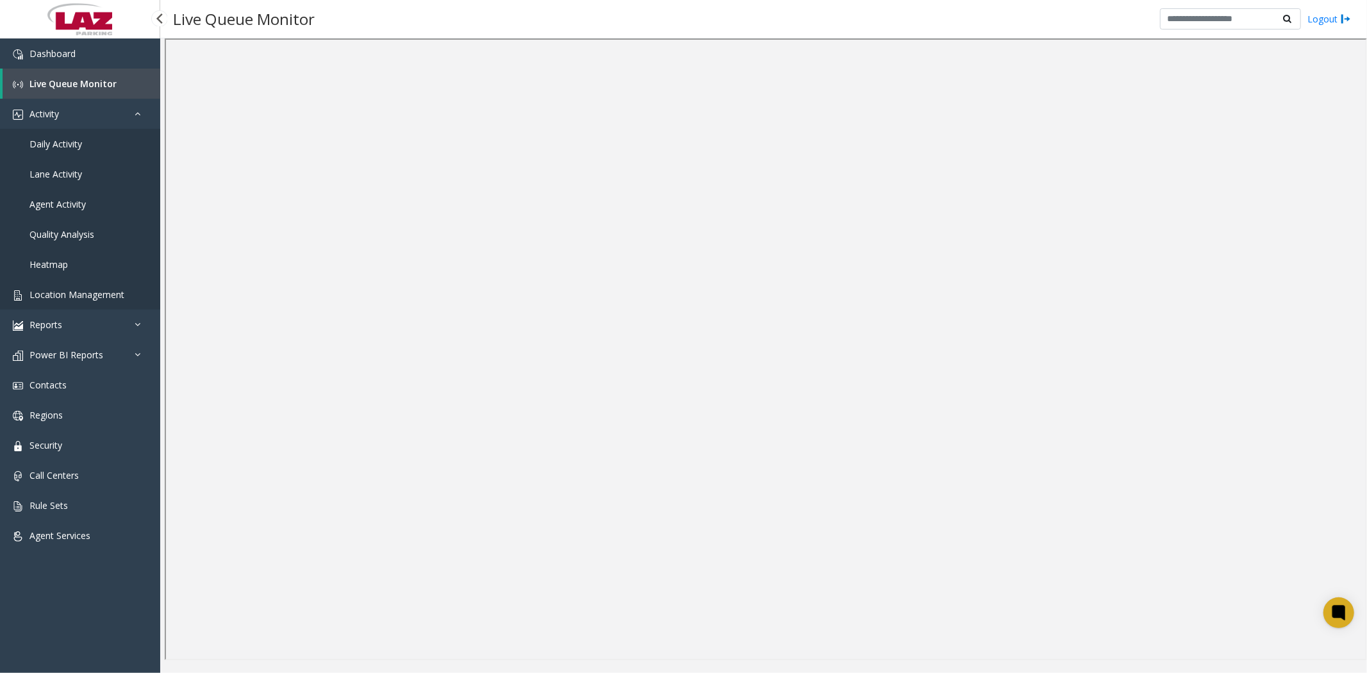
click at [94, 296] on span "Location Management" at bounding box center [76, 294] width 95 height 12
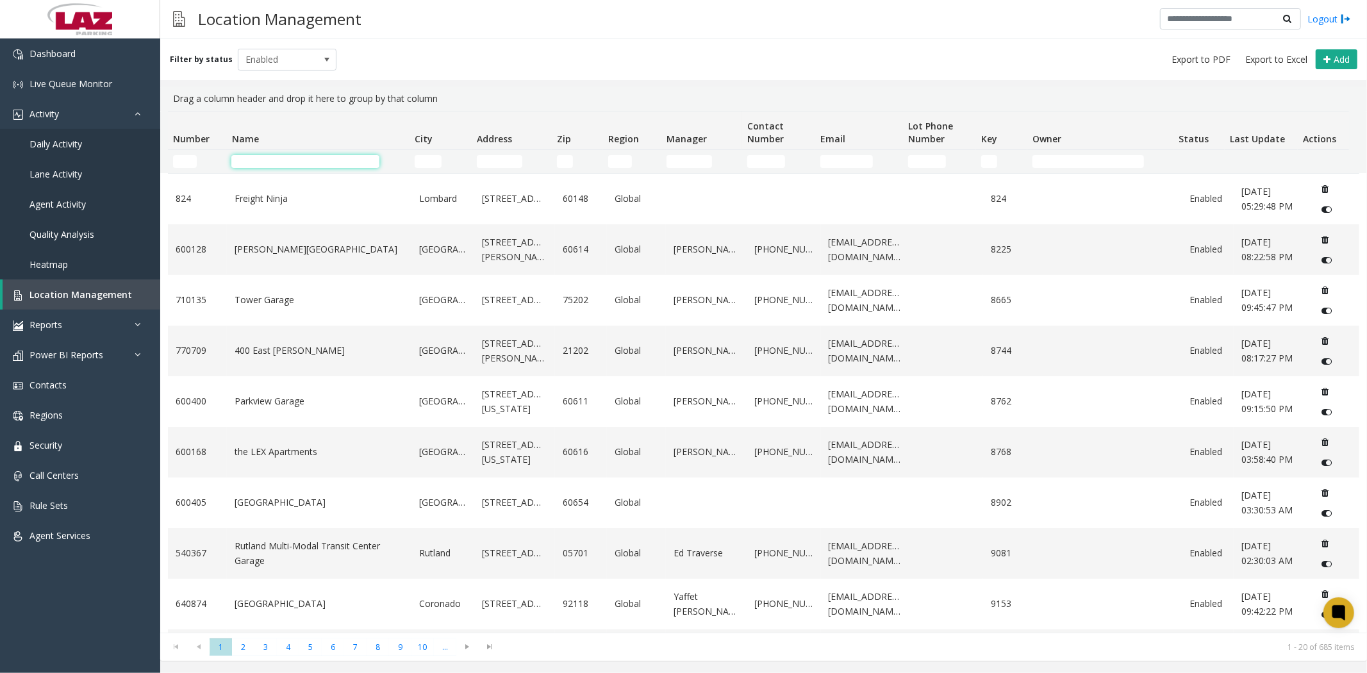
click at [280, 156] on input "Name Filter" at bounding box center [305, 161] width 148 height 13
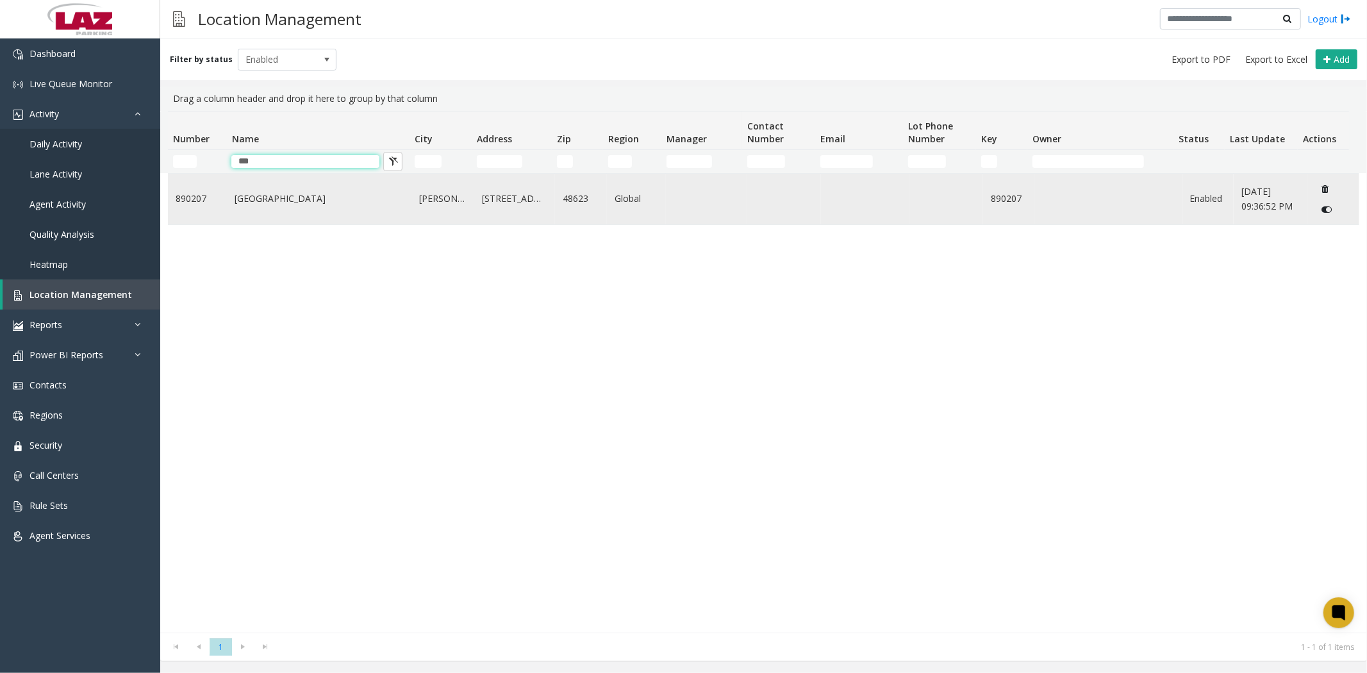
type input "***"
click at [271, 197] on link "[GEOGRAPHIC_DATA]" at bounding box center [319, 199] width 169 height 14
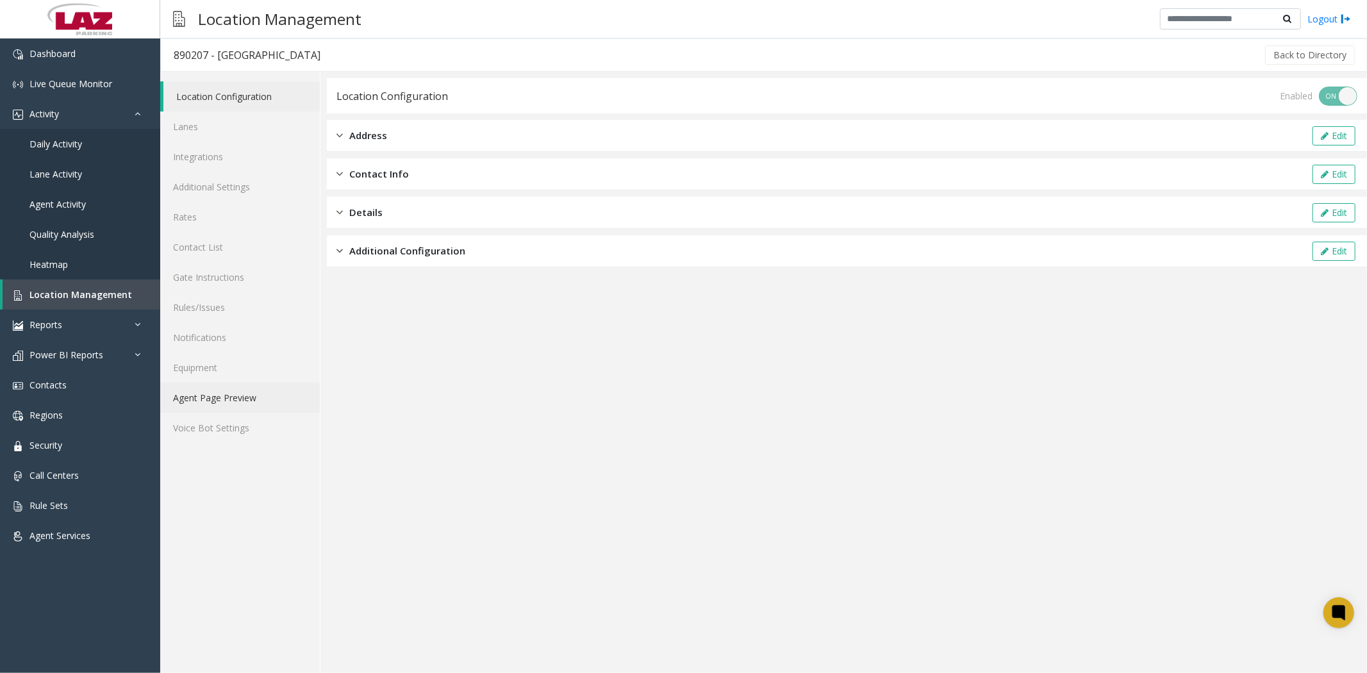
click at [220, 398] on link "Agent Page Preview" at bounding box center [240, 398] width 160 height 30
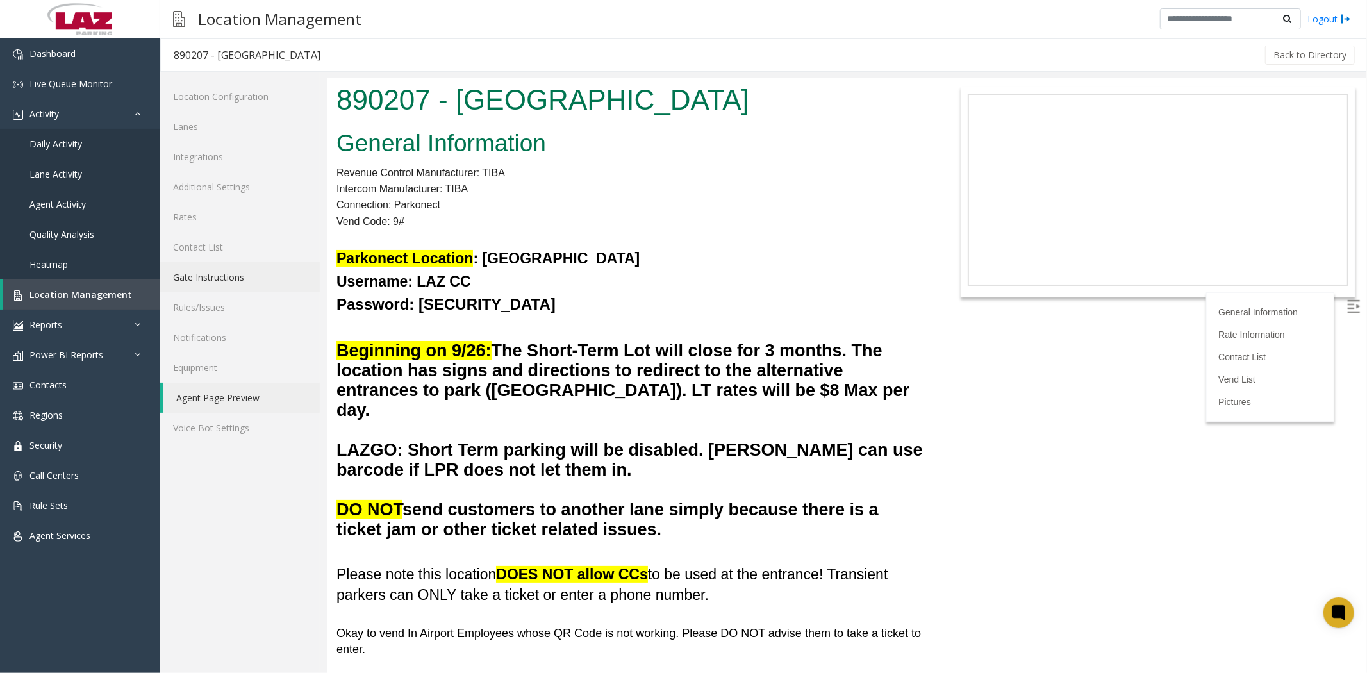
click at [252, 277] on link "Gate Instructions" at bounding box center [240, 277] width 160 height 30
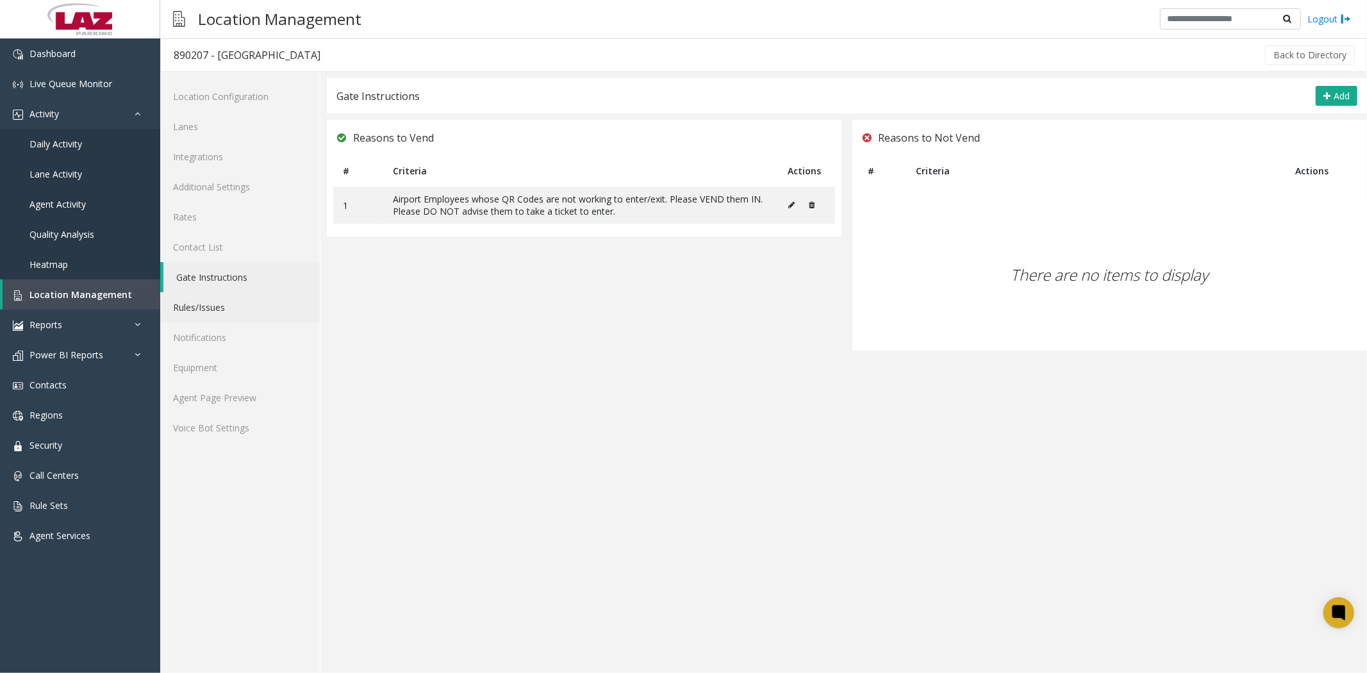
click at [205, 305] on link "Rules/Issues" at bounding box center [240, 307] width 160 height 30
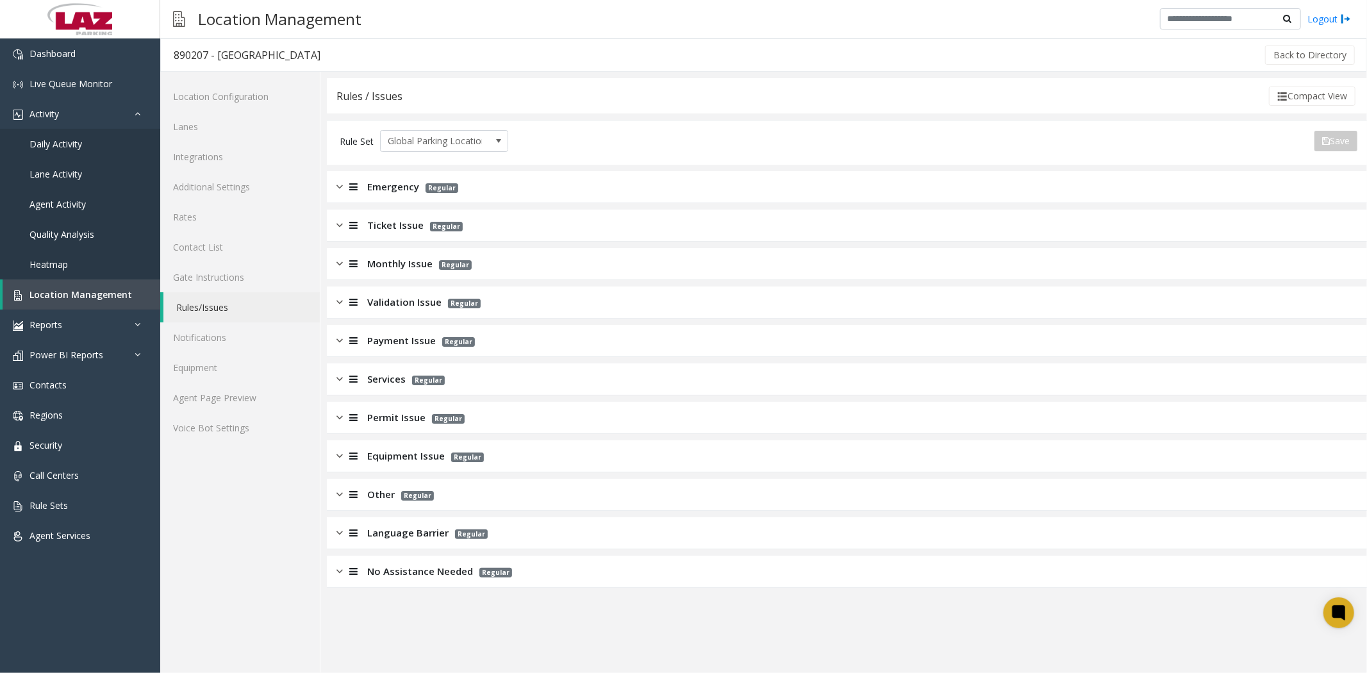
click at [342, 454] on img at bounding box center [340, 456] width 6 height 15
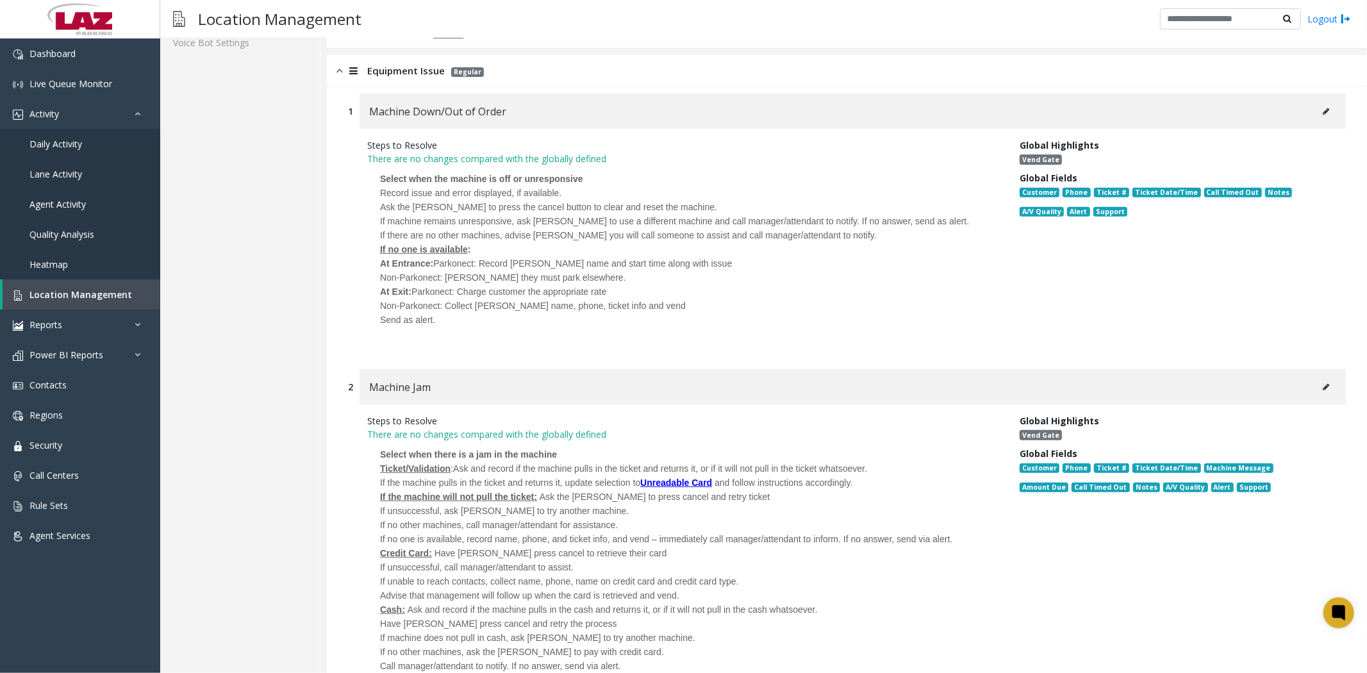
scroll to position [427, 0]
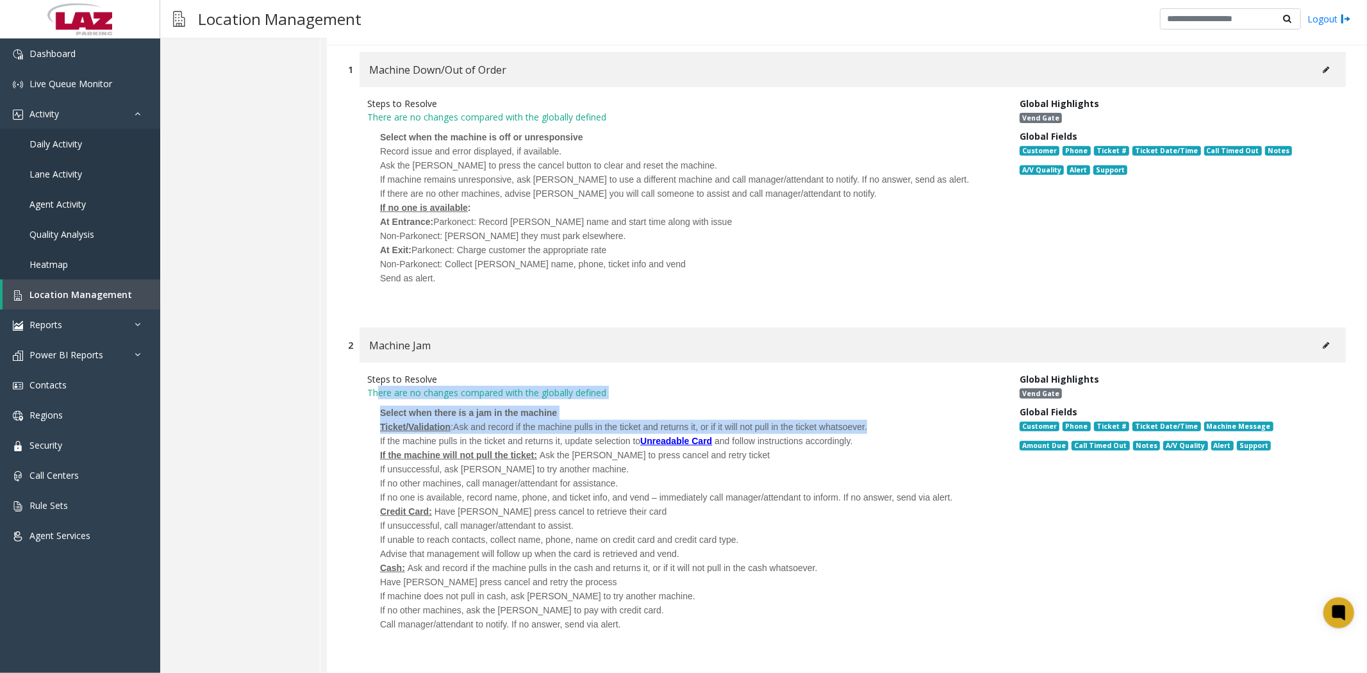
drag, startPoint x: 375, startPoint y: 388, endPoint x: 370, endPoint y: 438, distance: 50.3
click at [370, 438] on div "There are no changes compared with the globally defined Select when there is a …" at bounding box center [683, 518] width 633 height 265
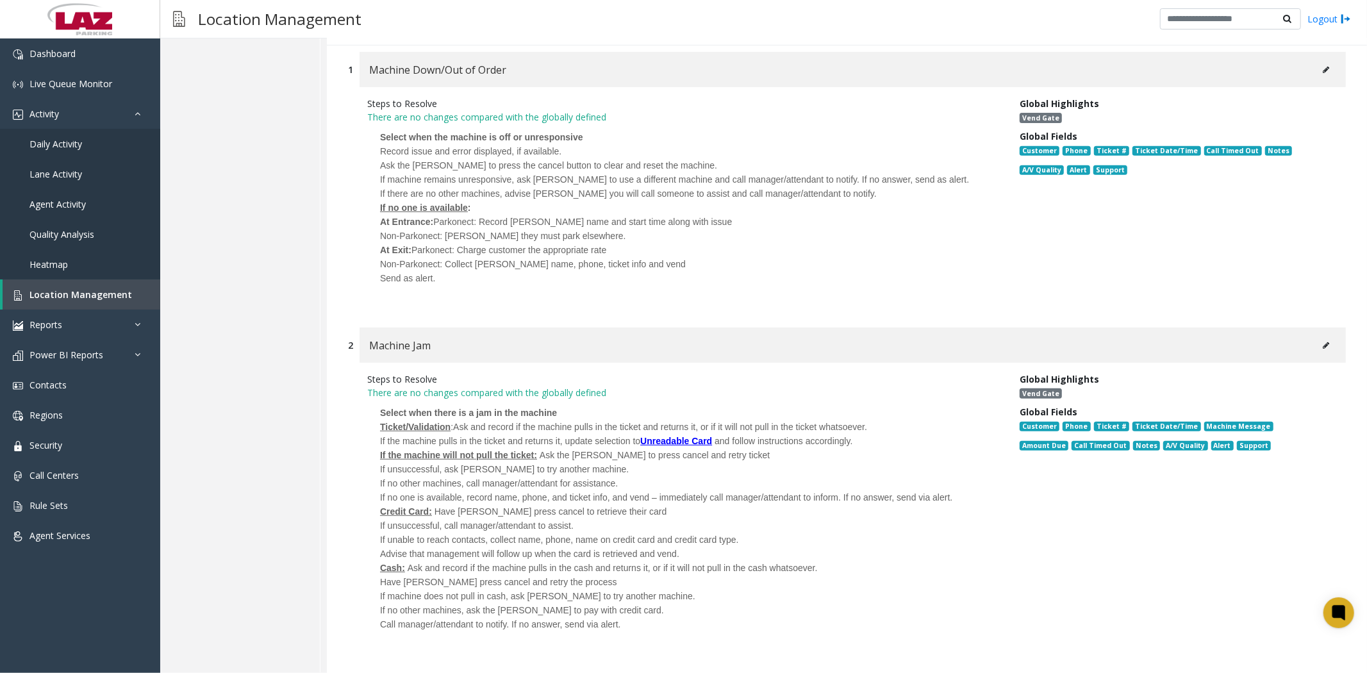
drag, startPoint x: 364, startPoint y: 459, endPoint x: 359, endPoint y: 397, distance: 61.7
click at [364, 455] on div "Steps to Resolve There are no changes compared with the globally defined Select…" at bounding box center [684, 511] width 653 height 279
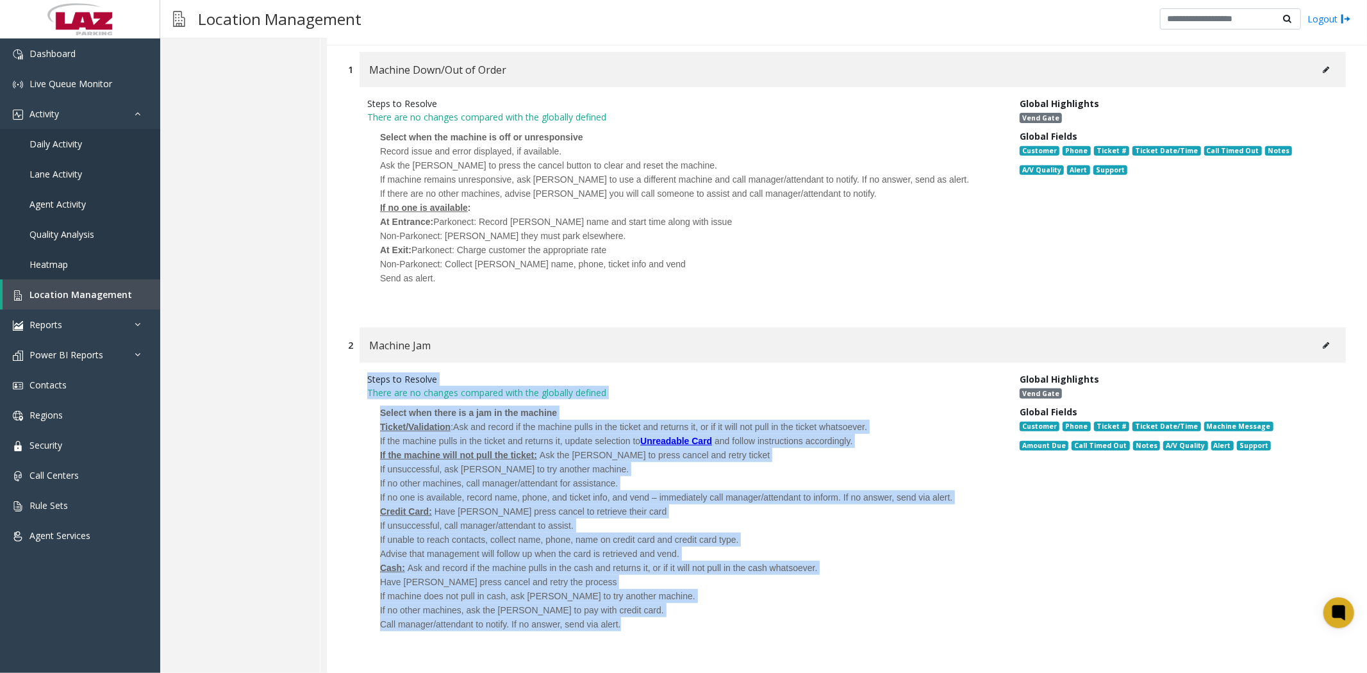
drag, startPoint x: 359, startPoint y: 374, endPoint x: 661, endPoint y: 601, distance: 377.3
click at [661, 601] on div "Steps to Resolve There are no changes compared with the globally defined Select…" at bounding box center [684, 511] width 653 height 279
copy div "Lorem ip Dolorsi Ametc adi el seddoei temporin utla etd magnaali enimadm Veniam…"
click at [65, 113] on link "Activity" at bounding box center [80, 114] width 160 height 30
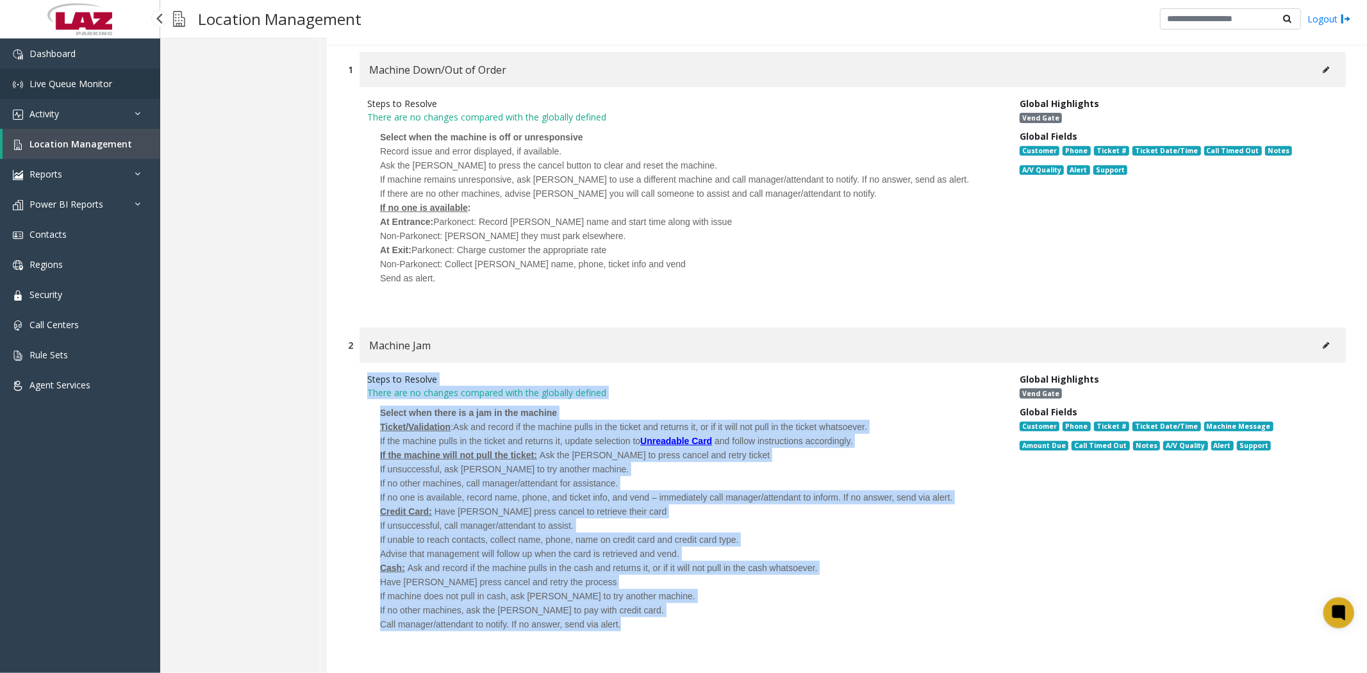
click at [79, 85] on span "Live Queue Monitor" at bounding box center [70, 84] width 83 height 12
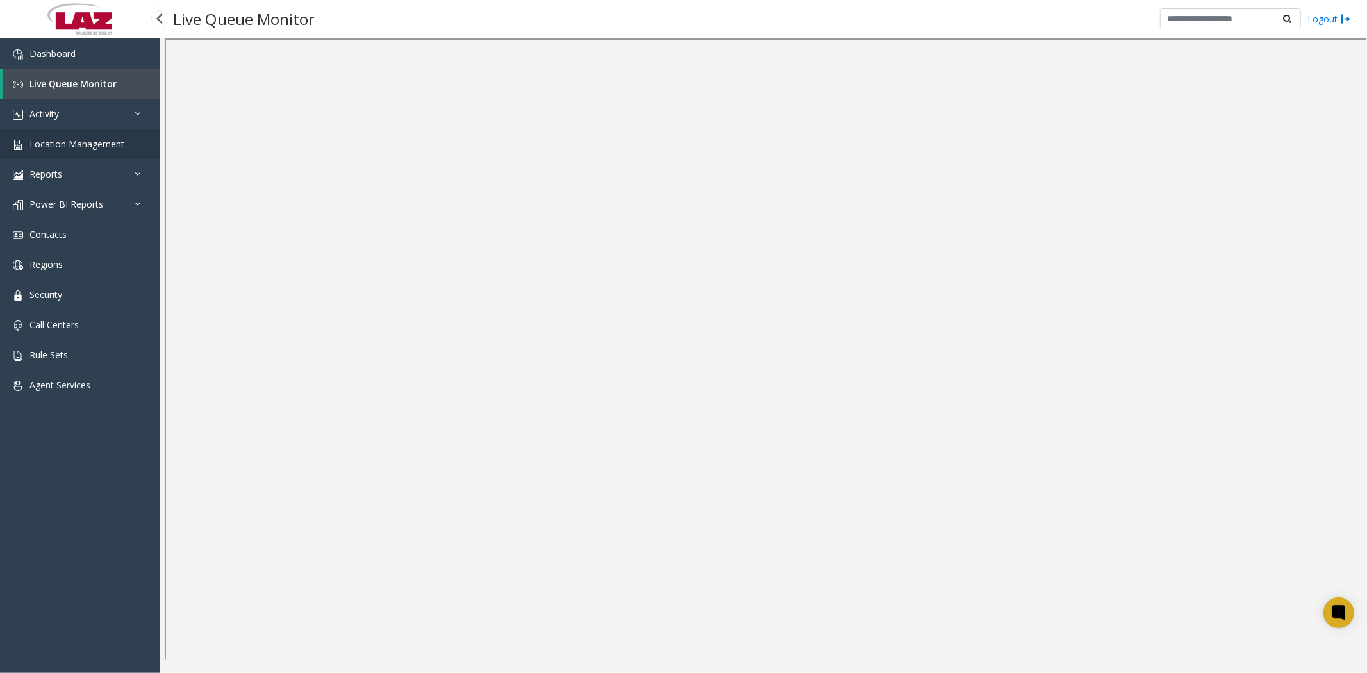
click at [74, 138] on span "Location Management" at bounding box center [76, 144] width 95 height 12
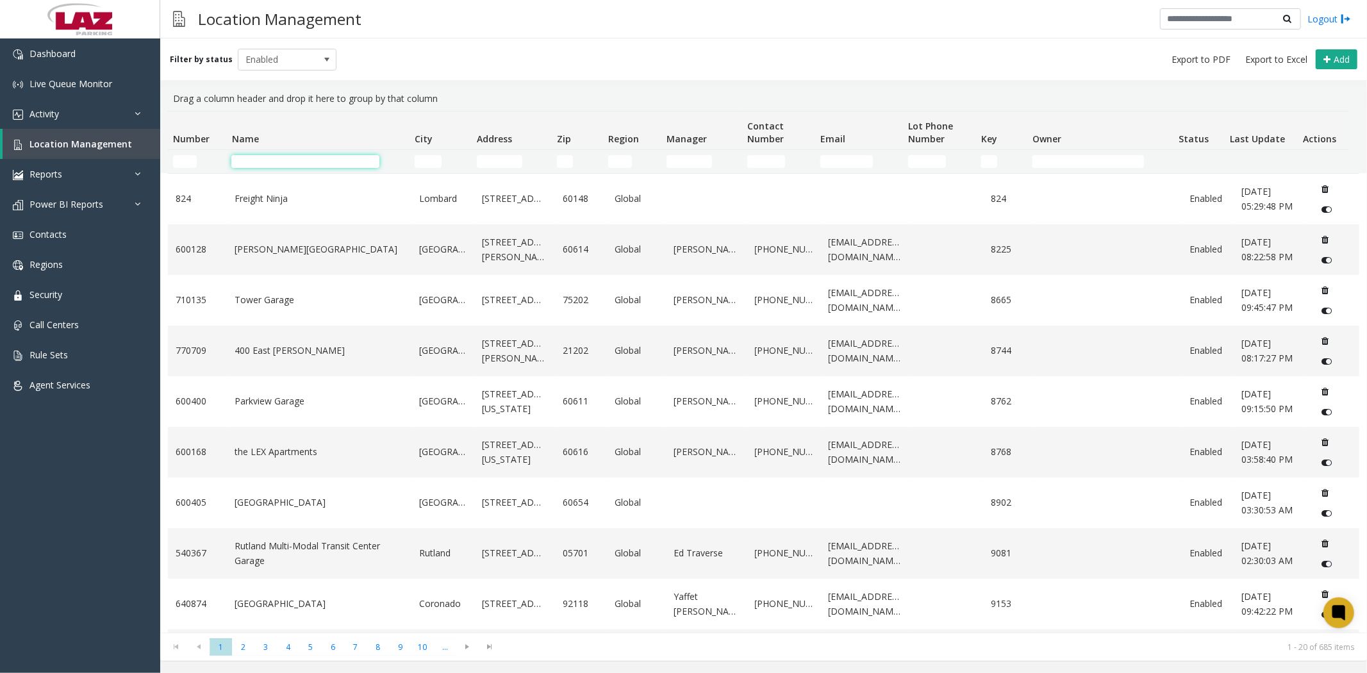
click at [258, 163] on input "Name Filter" at bounding box center [305, 161] width 148 height 13
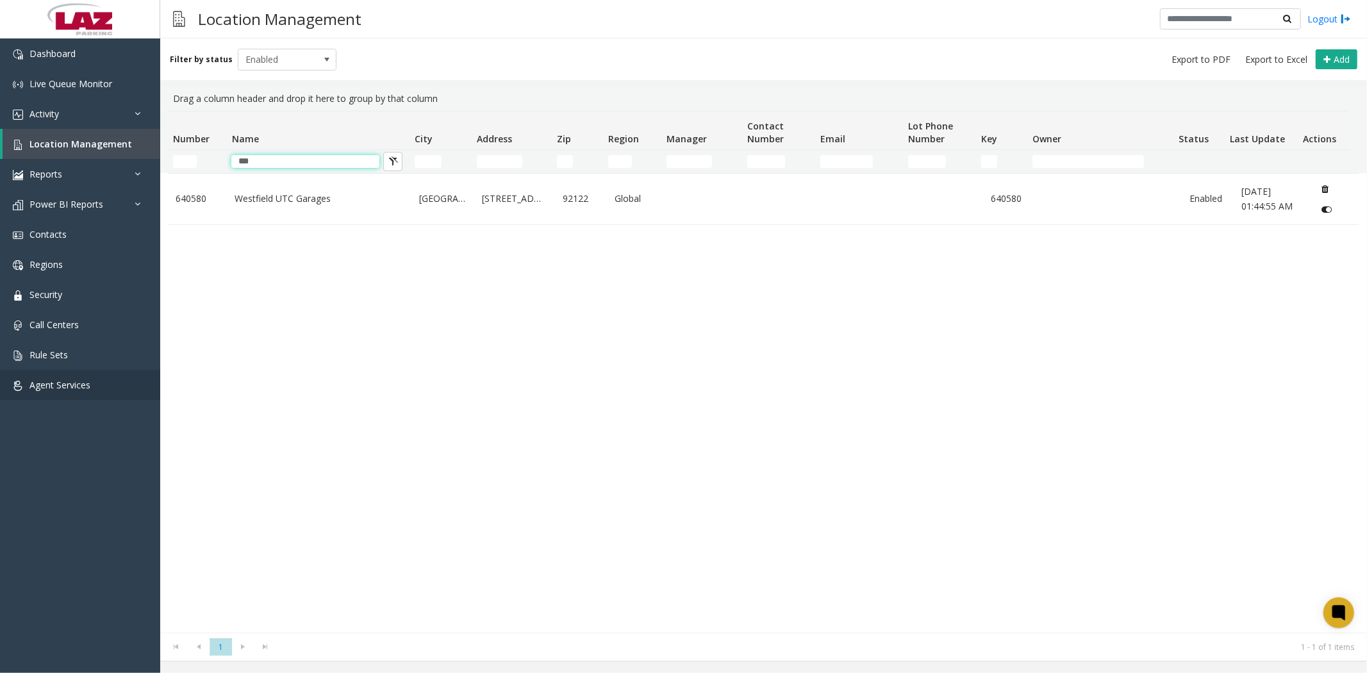
type input "***"
